Goal: Information Seeking & Learning: Find specific fact

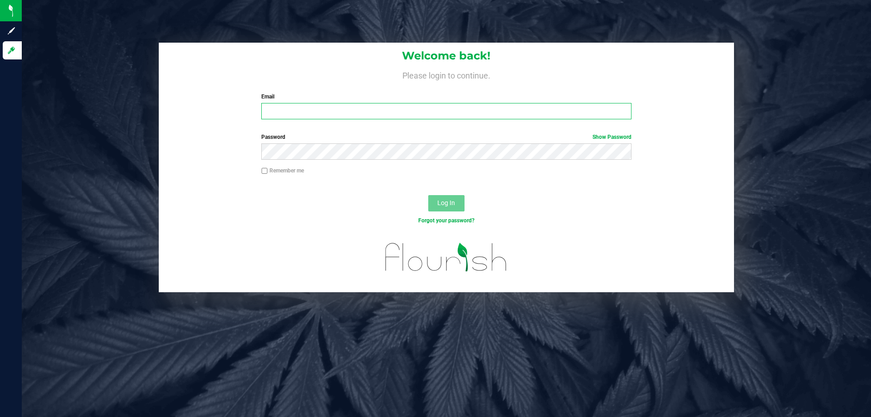
click at [326, 110] on input "Email" at bounding box center [446, 111] width 370 height 16
type input "[EMAIL_ADDRESS][DOMAIN_NAME]"
click at [428, 195] on button "Log In" at bounding box center [446, 203] width 36 height 16
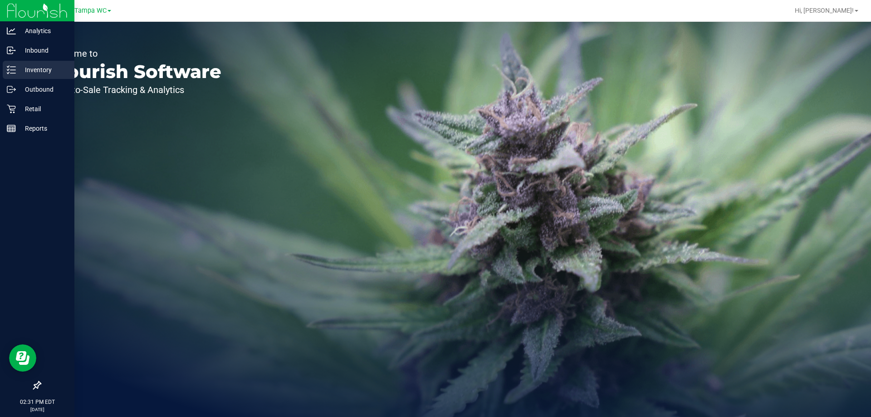
click at [13, 67] on line at bounding box center [12, 67] width 5 height 0
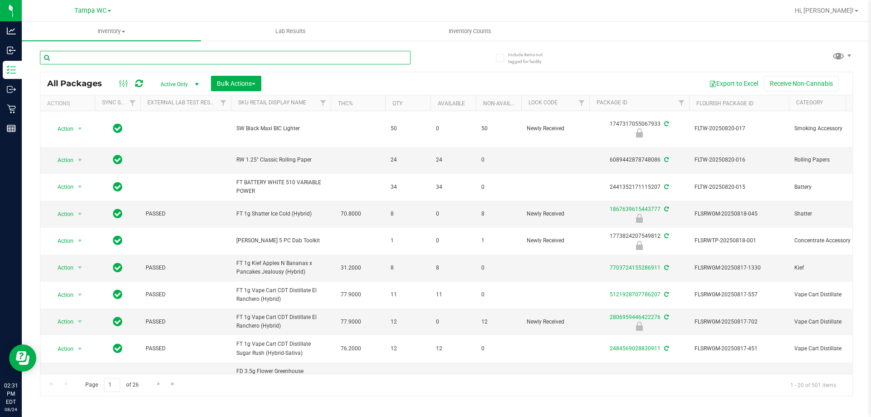
click at [189, 56] on input "text" at bounding box center [225, 58] width 370 height 14
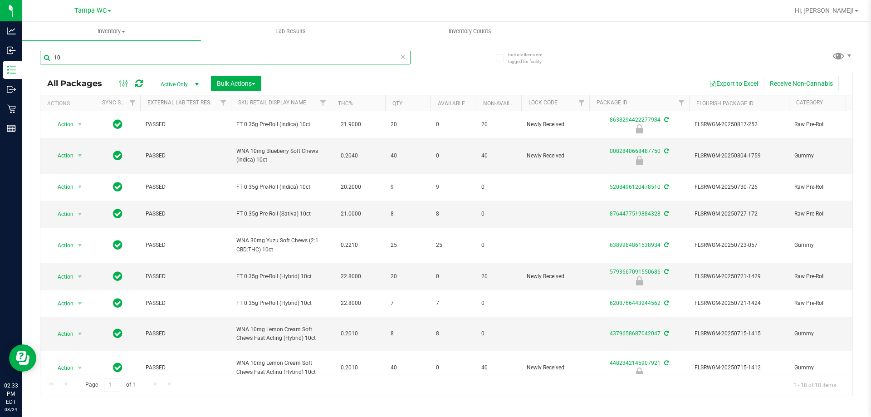
type input "1"
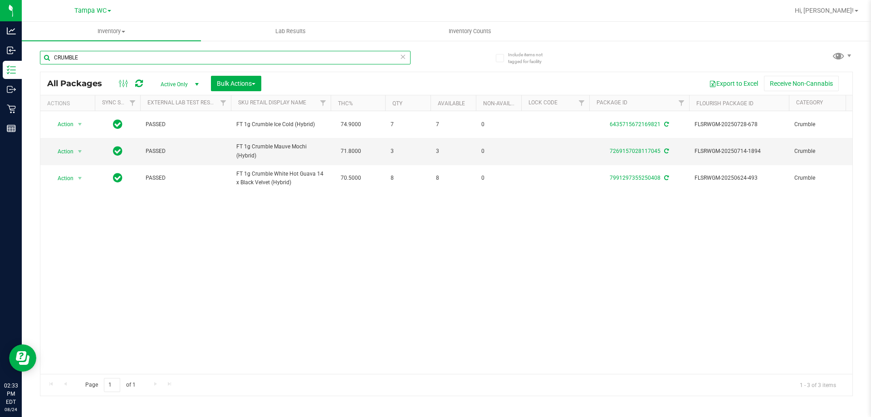
type input "CRUMBLE"
click at [400, 59] on icon at bounding box center [402, 56] width 6 height 11
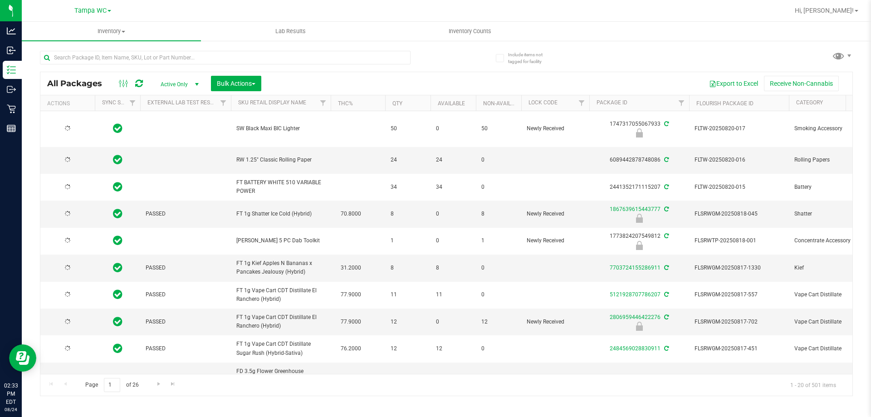
type input "[DATE]"
click at [93, 58] on input "text" at bounding box center [225, 58] width 370 height 14
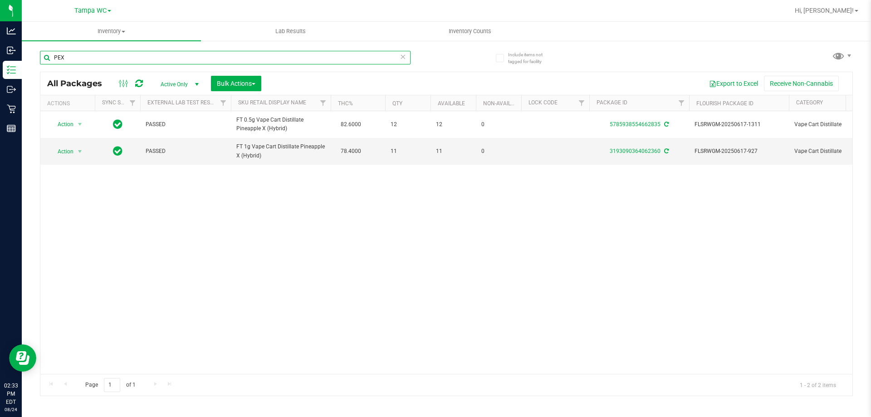
click at [69, 55] on input "PEX" at bounding box center [225, 58] width 370 height 14
type input "P"
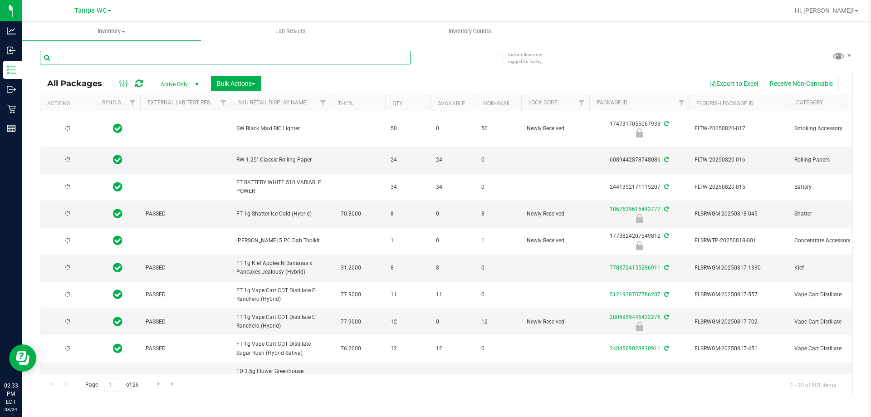
type input "I"
type input "[DATE]"
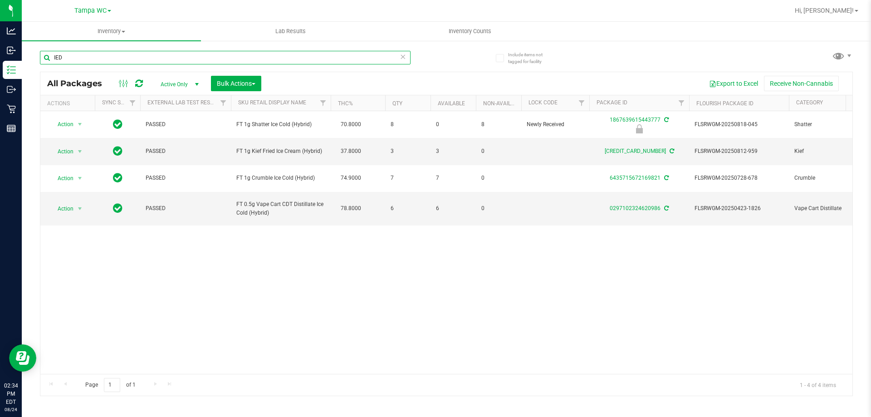
type input "IED"
click at [404, 56] on icon at bounding box center [402, 56] width 6 height 11
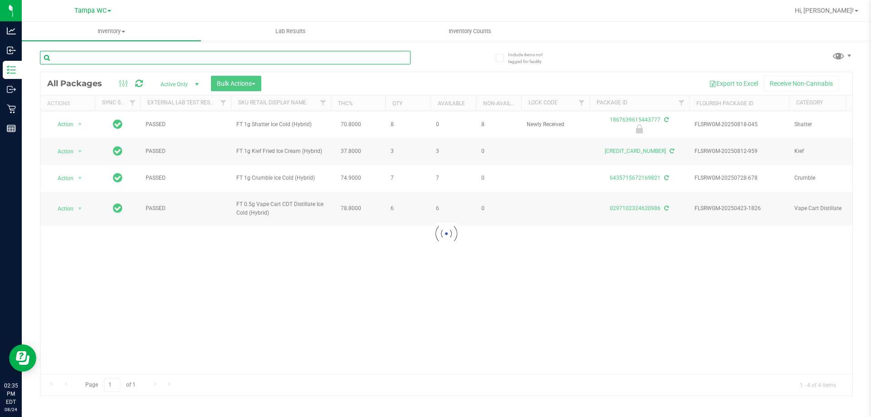
click at [334, 58] on input "text" at bounding box center [225, 58] width 370 height 14
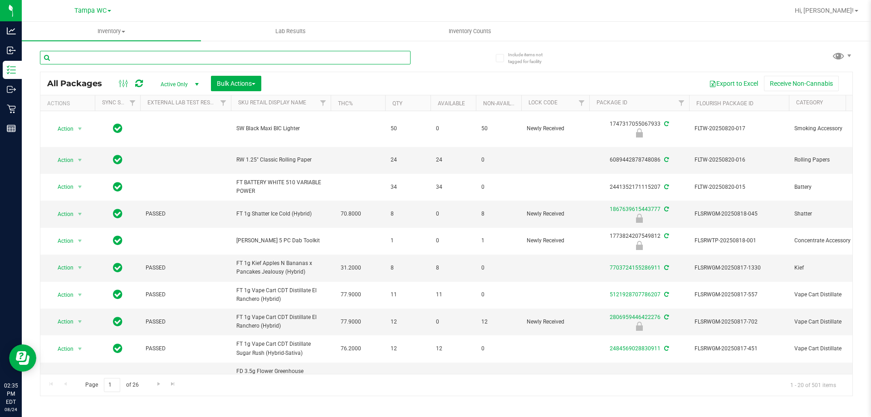
click at [365, 56] on input "text" at bounding box center [225, 58] width 370 height 14
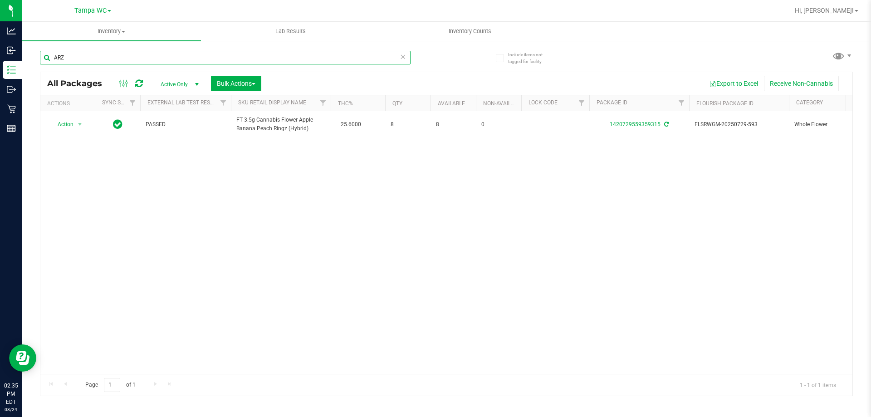
type input "ARZ"
click at [402, 57] on icon at bounding box center [402, 56] width 6 height 11
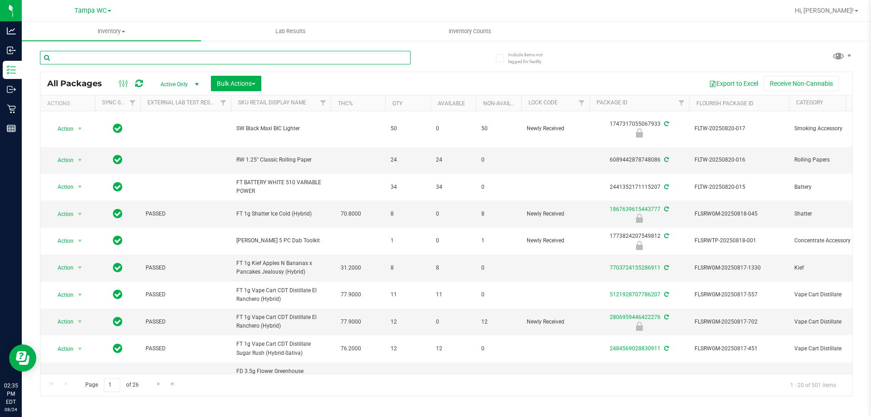
click at [90, 57] on input "text" at bounding box center [225, 58] width 370 height 14
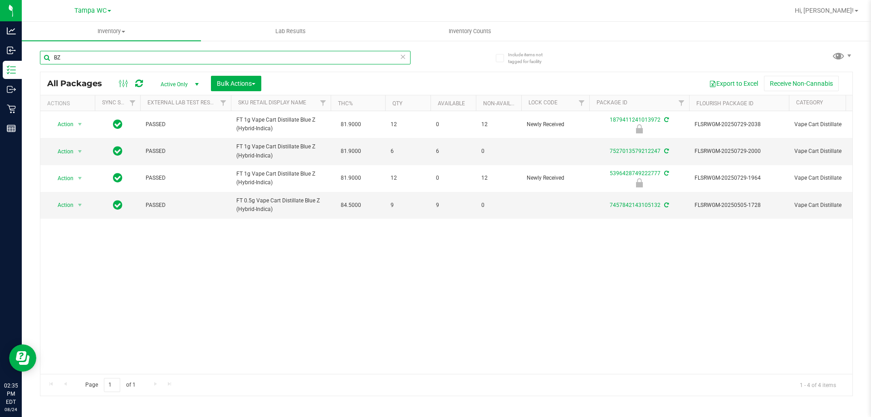
type input "B"
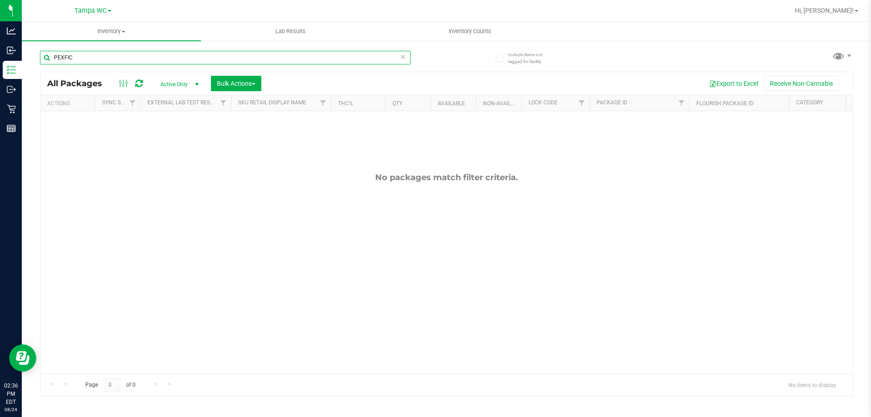
type input "PEXFIC"
click at [402, 59] on icon at bounding box center [402, 56] width 6 height 11
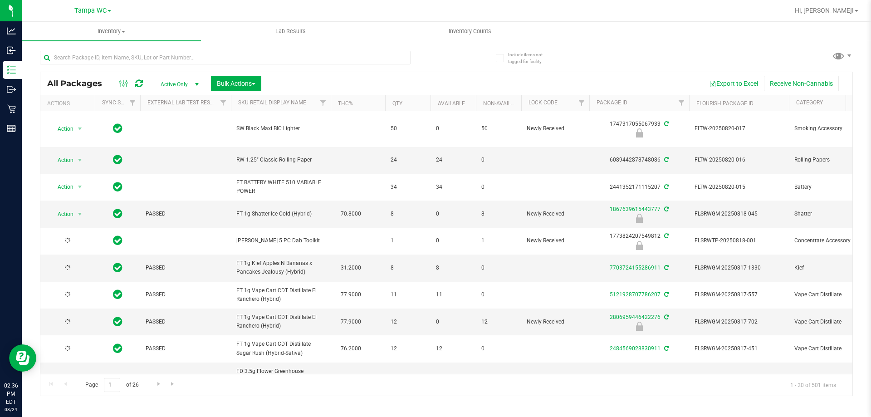
click at [355, 73] on div "All Packages Active Only Active Only Lab Samples Locked All External Internal B…" at bounding box center [446, 83] width 812 height 23
click at [364, 58] on input "text" at bounding box center [225, 58] width 370 height 14
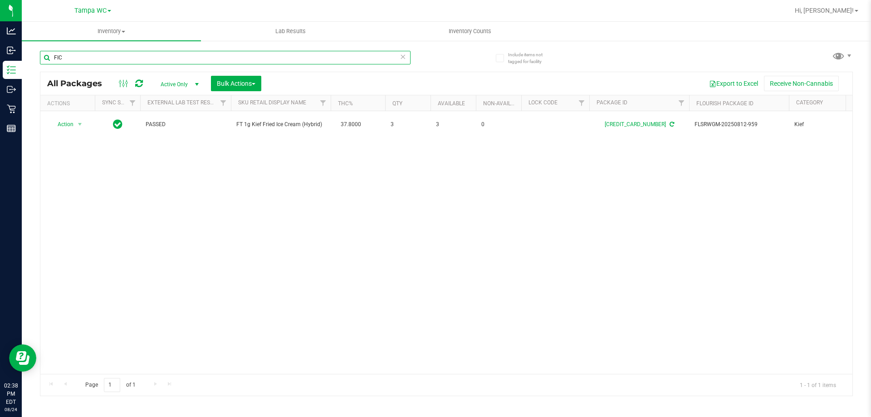
click at [148, 57] on input "FIC" at bounding box center [225, 58] width 370 height 14
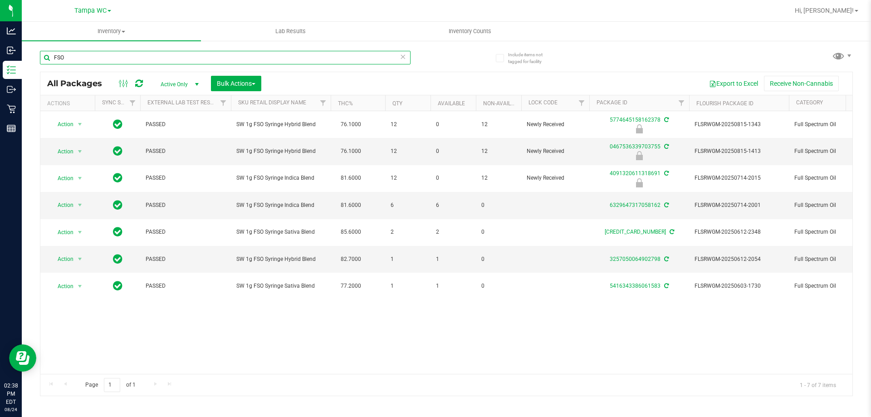
type input "FSO"
click at [405, 59] on icon at bounding box center [402, 56] width 6 height 11
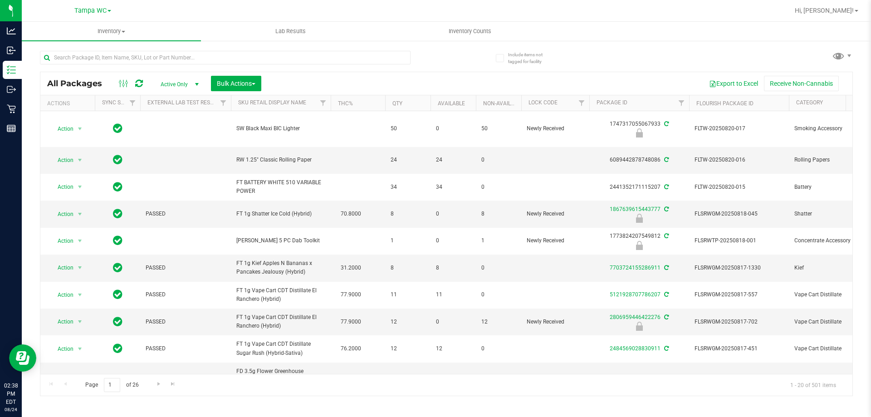
click at [78, 73] on div "All Packages Active Only Active Only Lab Samples Locked All External Internal B…" at bounding box center [446, 83] width 812 height 23
click at [91, 57] on input "text" at bounding box center [225, 58] width 370 height 14
type input "5"
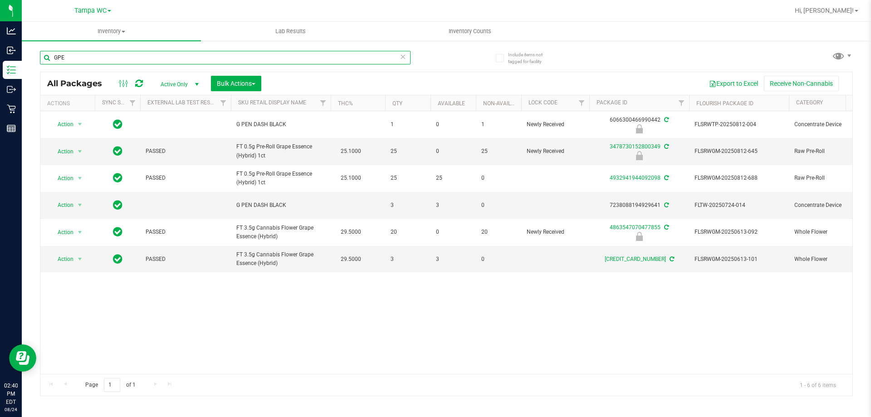
click at [397, 57] on input "GPE" at bounding box center [225, 58] width 370 height 14
type input "GPE"
click at [403, 56] on icon at bounding box center [402, 56] width 6 height 11
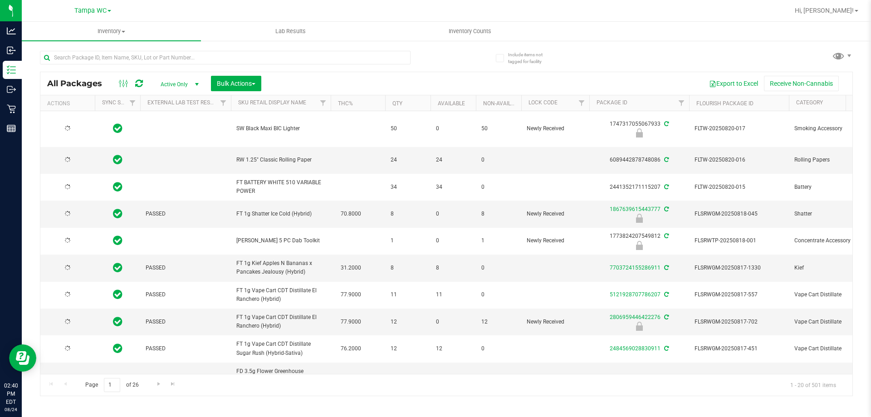
type input "[DATE]"
click at [357, 57] on input "text" at bounding box center [225, 58] width 370 height 14
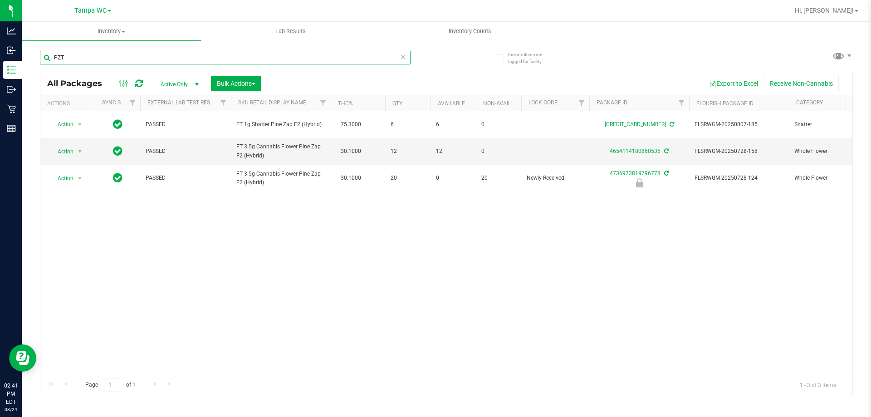
type input "PZT"
click at [405, 57] on icon at bounding box center [402, 56] width 6 height 11
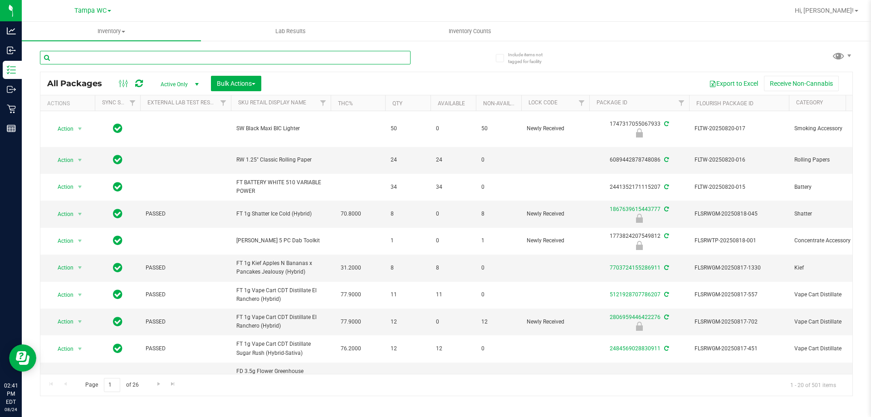
click at [326, 56] on input "text" at bounding box center [225, 58] width 370 height 14
type input "BRZ"
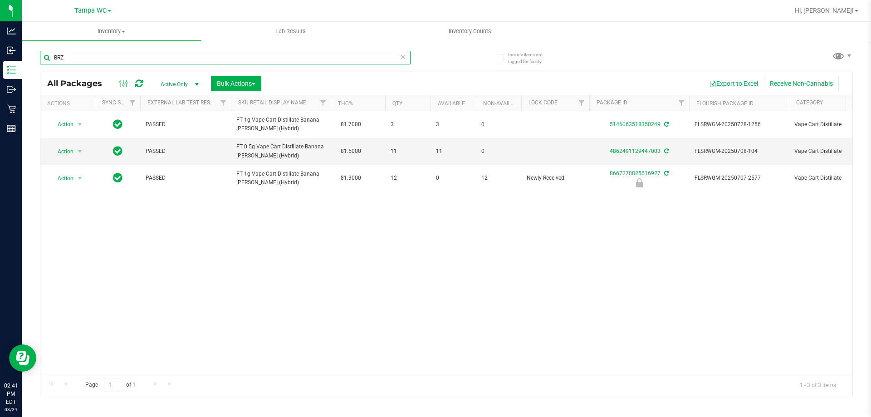
click at [84, 59] on input "BRZ" at bounding box center [225, 58] width 370 height 14
click at [405, 57] on icon at bounding box center [402, 56] width 6 height 11
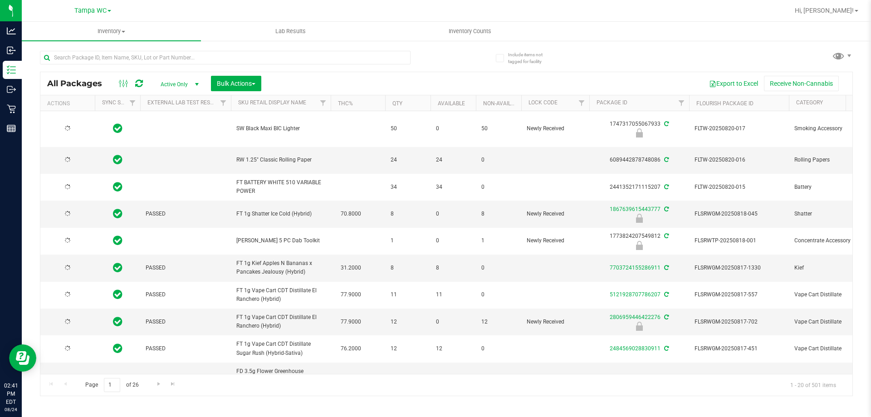
click at [78, 41] on link "Inventory All packages All inventory Waste log Create inventory" at bounding box center [111, 31] width 179 height 19
type input "[DATE]"
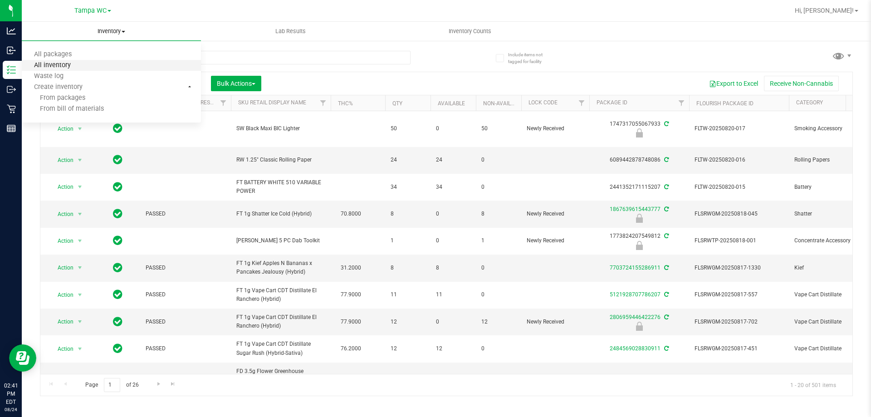
click at [75, 62] on span "All inventory" at bounding box center [52, 66] width 61 height 8
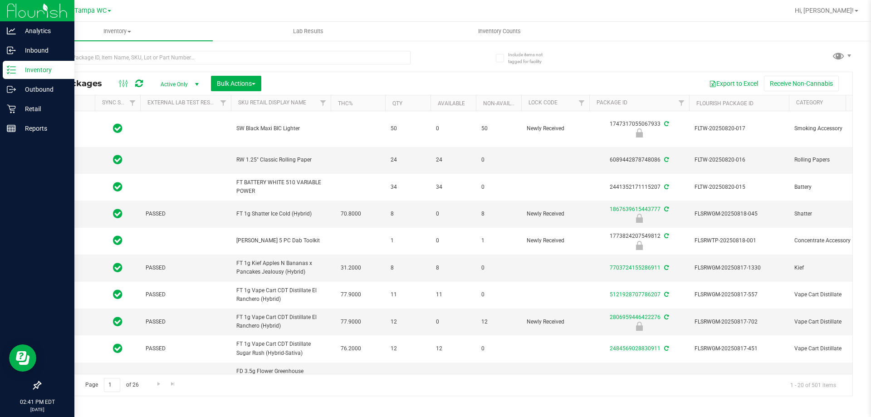
click at [10, 72] on icon at bounding box center [11, 69] width 9 height 9
click at [11, 96] on div "Outbound" at bounding box center [39, 89] width 72 height 18
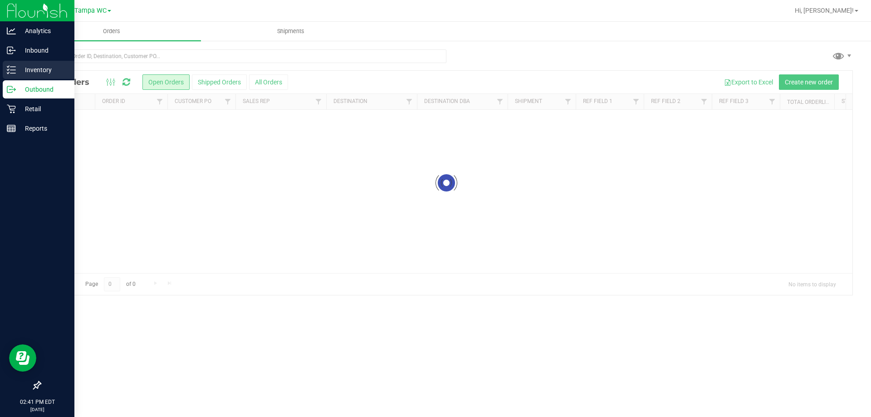
click at [39, 74] on p "Inventory" at bounding box center [43, 69] width 54 height 11
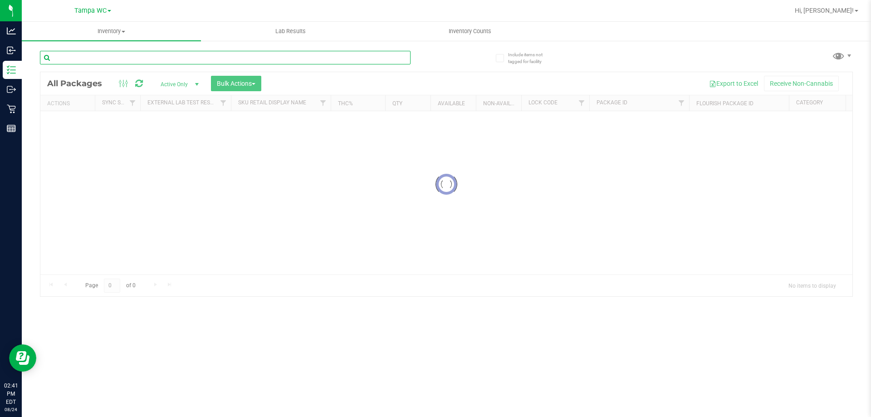
click at [175, 59] on input "text" at bounding box center [225, 58] width 370 height 14
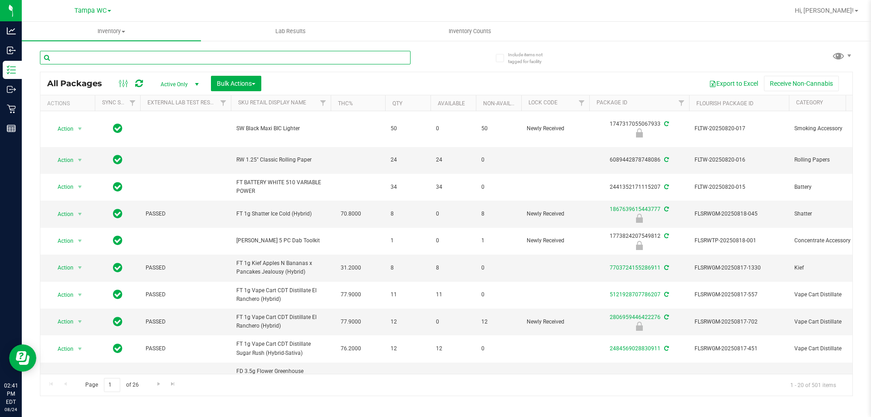
click at [108, 55] on input "text" at bounding box center [225, 58] width 370 height 14
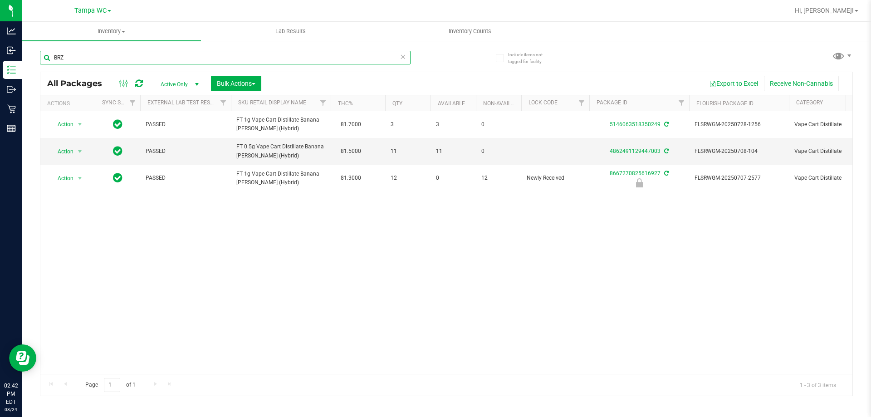
type input "BRZ"
click at [404, 54] on icon at bounding box center [402, 56] width 6 height 11
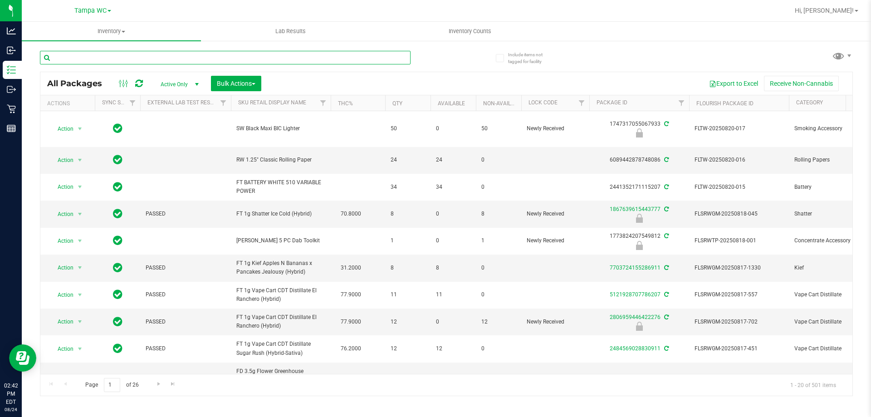
click at [383, 59] on input "text" at bounding box center [225, 58] width 370 height 14
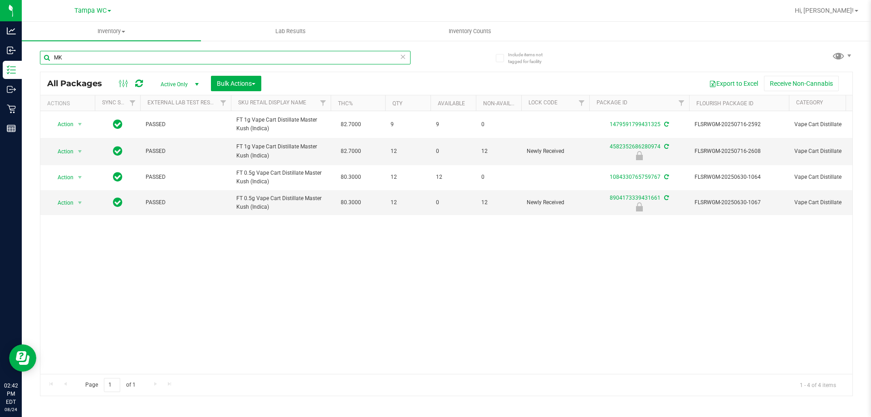
type input "M"
type input "NOL"
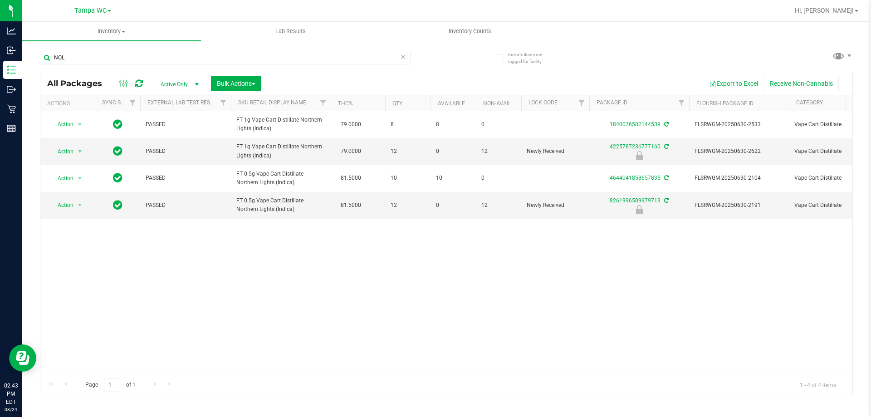
click at [400, 58] on icon at bounding box center [402, 56] width 6 height 11
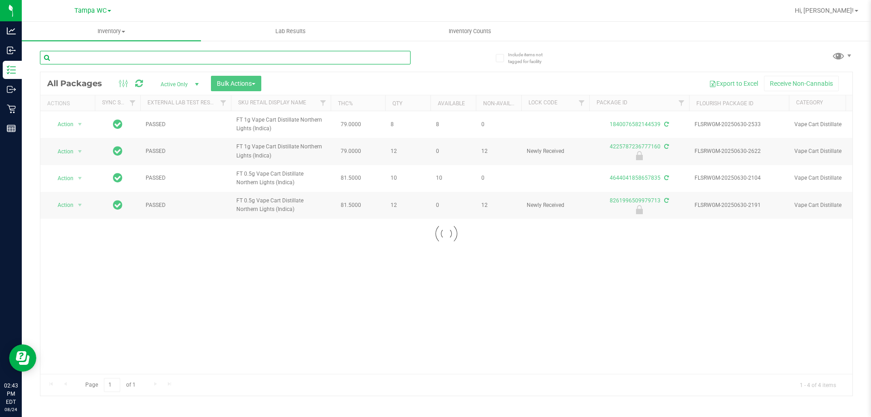
click at [387, 58] on input "text" at bounding box center [225, 58] width 370 height 14
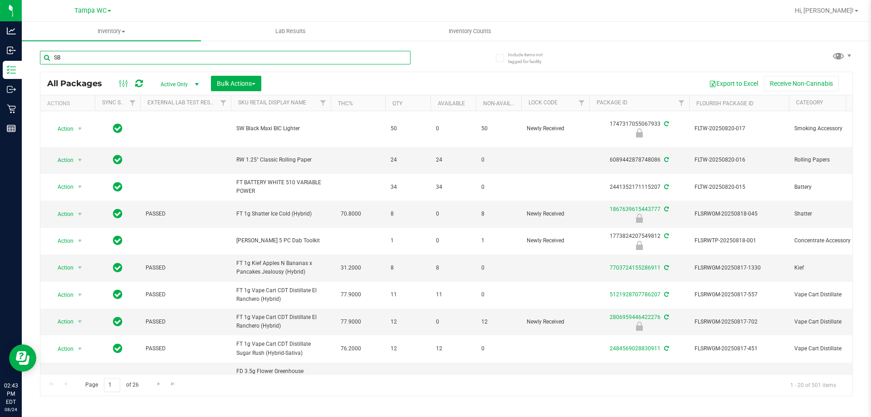
type input "SBC"
